Goal: Information Seeking & Learning: Understand process/instructions

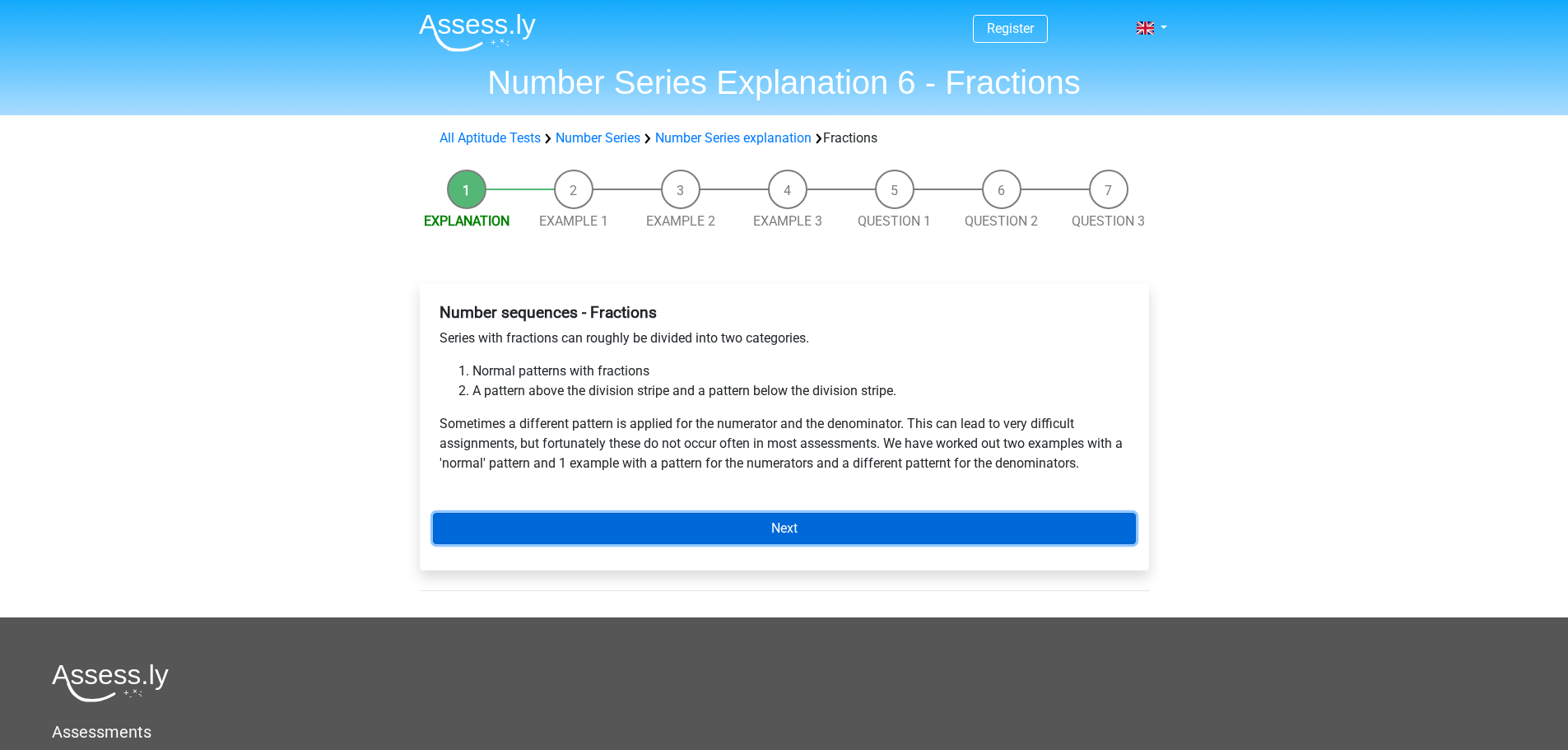
click at [847, 522] on link "Next" at bounding box center [784, 528] width 703 height 31
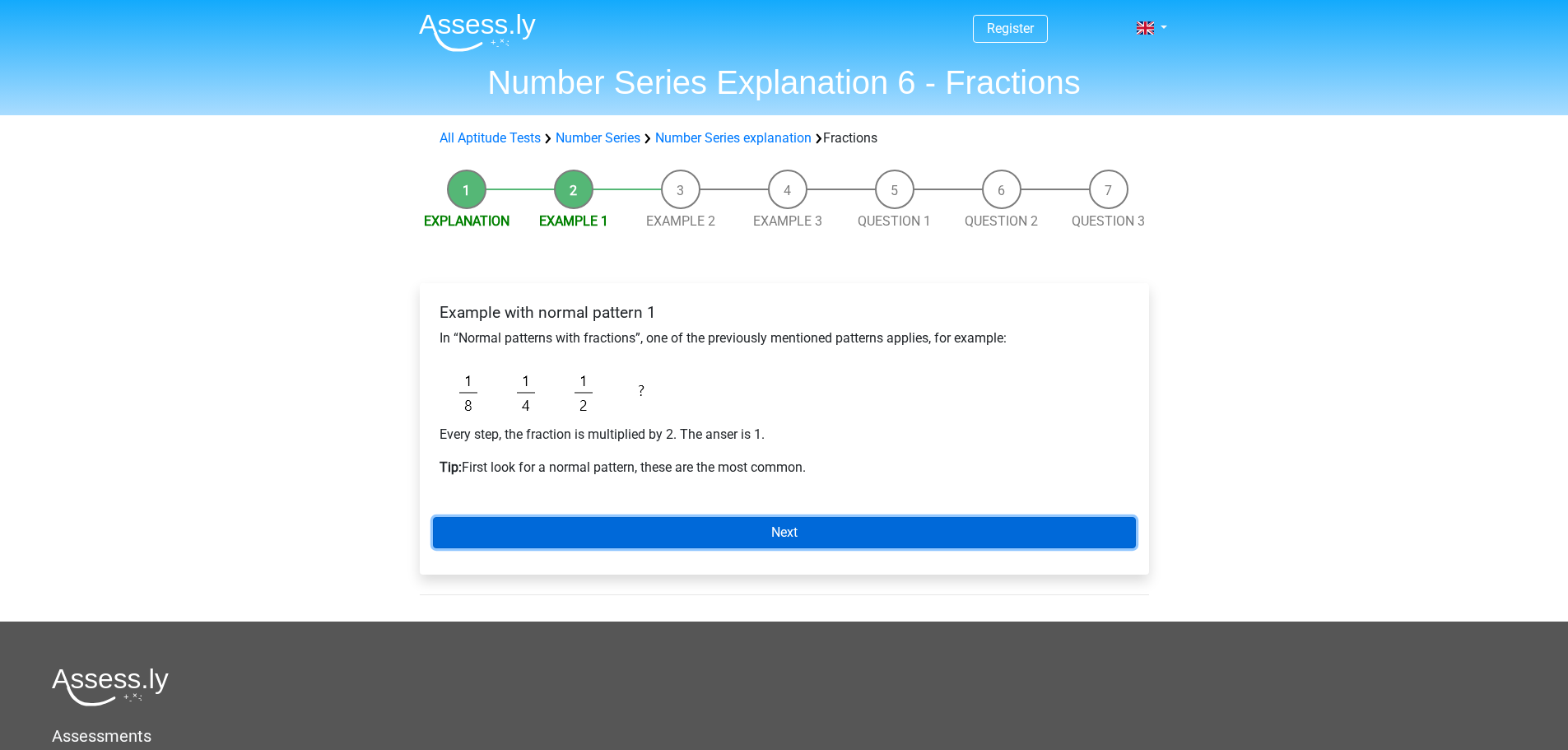
click at [849, 520] on link "Next" at bounding box center [784, 533] width 703 height 31
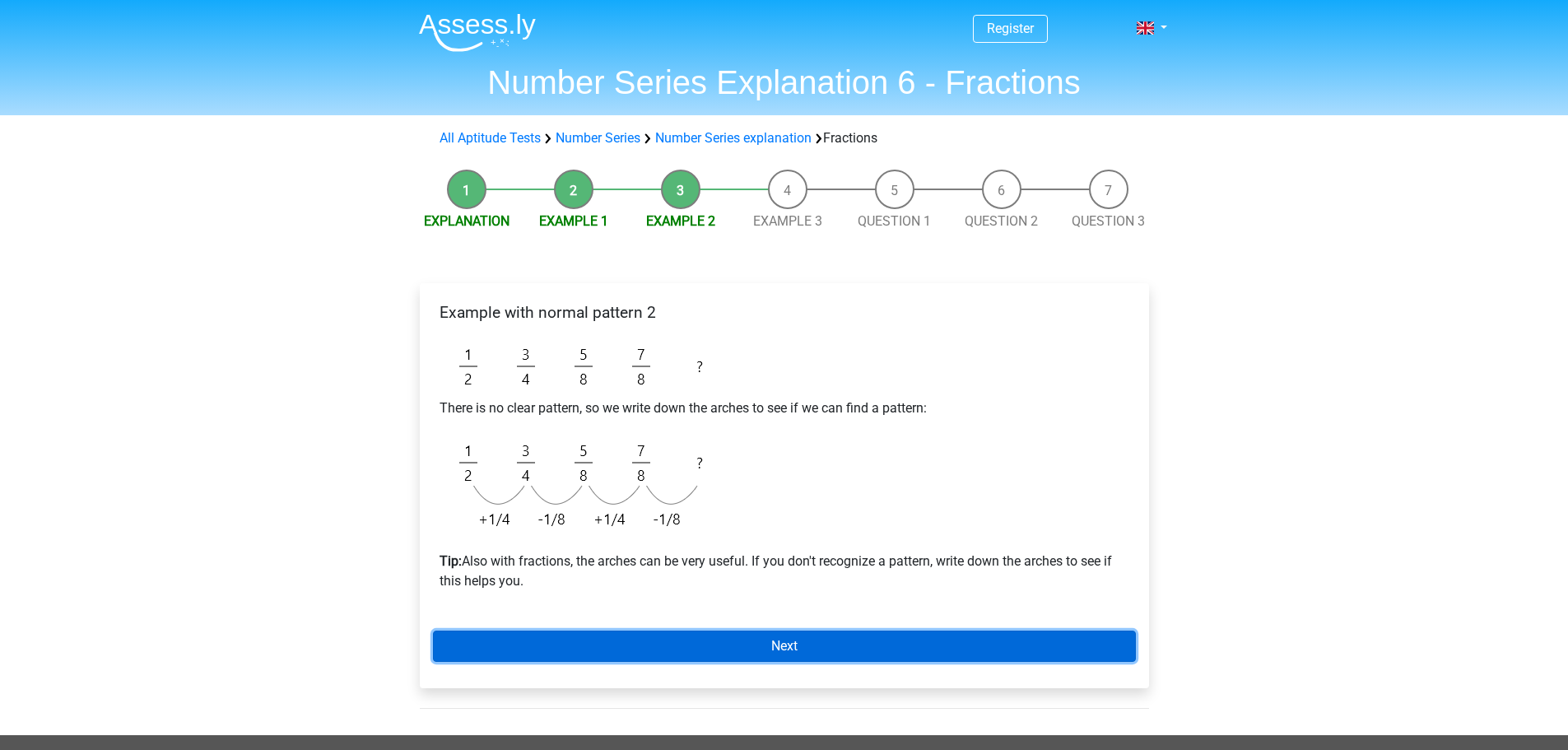
click at [827, 639] on link "Next" at bounding box center [784, 646] width 703 height 31
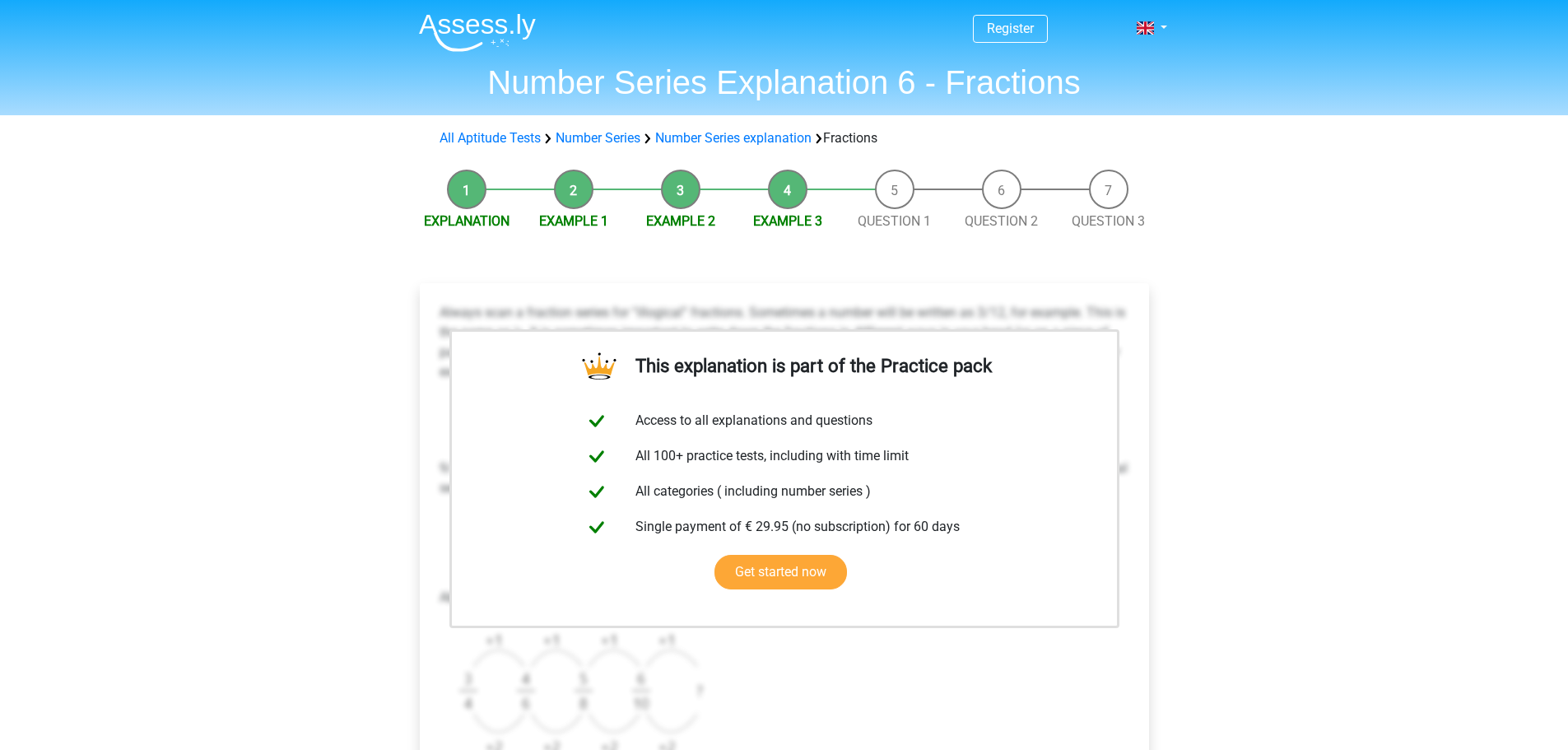
scroll to position [274, 0]
